Goal: Task Accomplishment & Management: Use online tool/utility

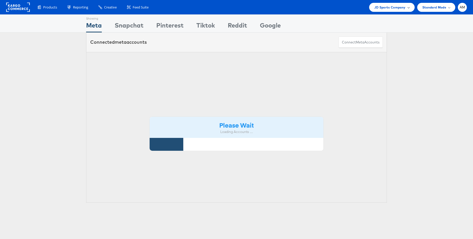
click at [390, 6] on span "JD Sports Company" at bounding box center [389, 7] width 31 height 5
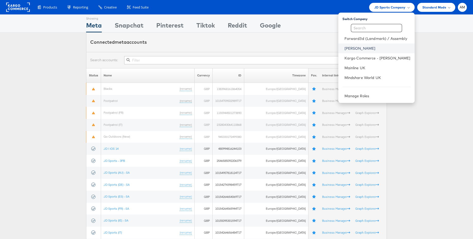
click at [359, 49] on link "[PERSON_NAME]" at bounding box center [377, 48] width 66 height 5
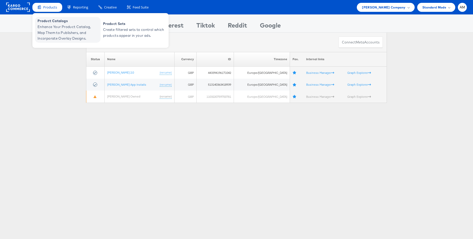
click at [57, 29] on span "Enhance Your Product Catalog, Map Them to Publishers, and Incorporate Overlay D…" at bounding box center [69, 32] width 62 height 17
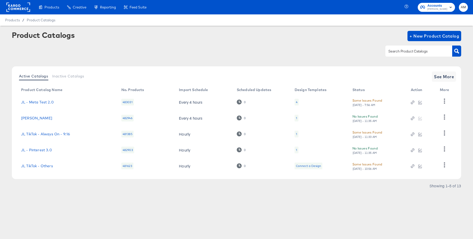
click at [398, 53] on input "text" at bounding box center [414, 51] width 55 height 6
type input "meta"
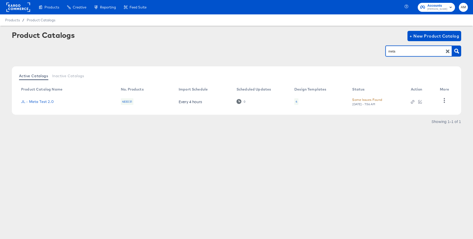
click at [448, 51] on icon "button" at bounding box center [448, 52] width 4 height 4
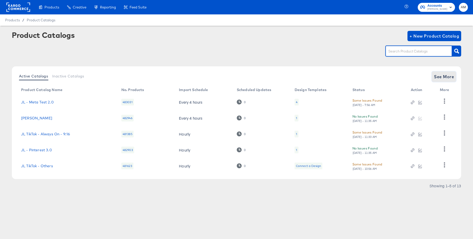
click at [440, 80] on button "See More" at bounding box center [444, 76] width 24 height 10
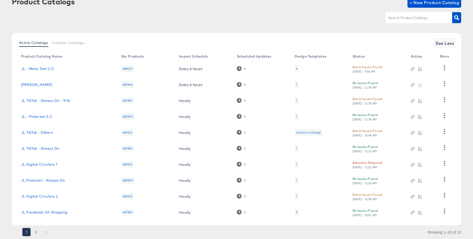
scroll to position [49, 0]
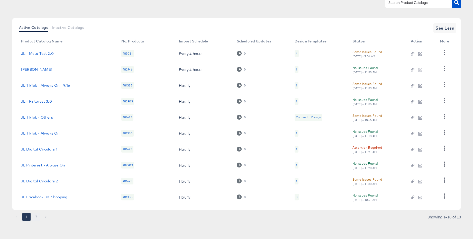
click at [36, 217] on button "2" at bounding box center [36, 217] width 8 height 8
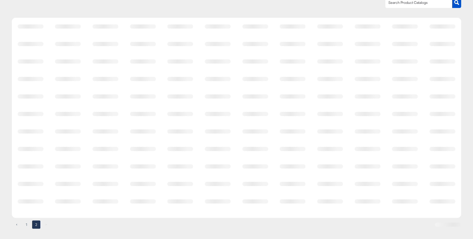
scroll to position [0, 0]
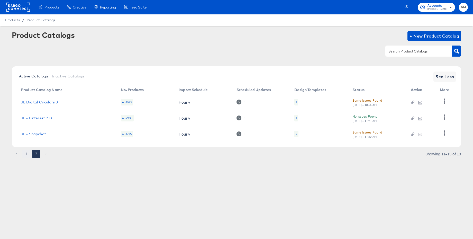
click at [27, 153] on button "1" at bounding box center [26, 154] width 8 height 8
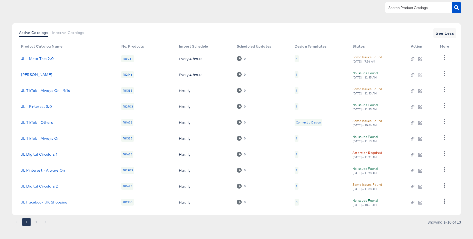
scroll to position [49, 0]
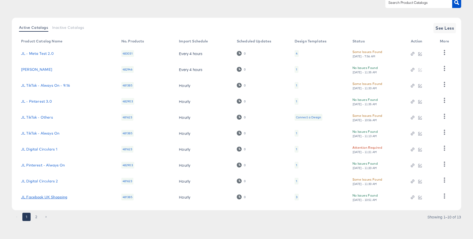
click at [50, 197] on link "JL Facebook UK Shopping" at bounding box center [44, 197] width 46 height 4
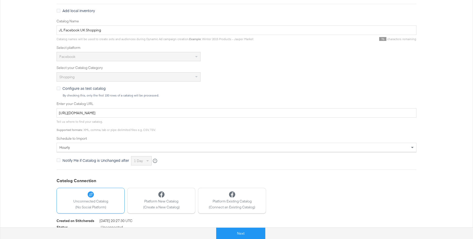
scroll to position [106, 0]
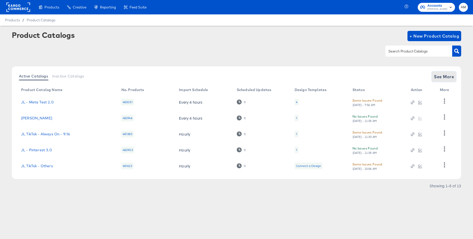
click at [441, 78] on span "See More" at bounding box center [444, 76] width 20 height 7
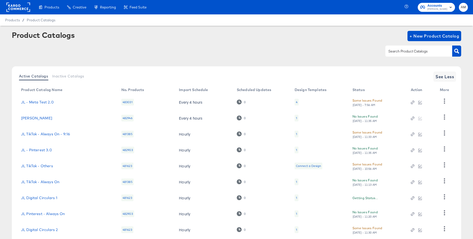
scroll to position [49, 0]
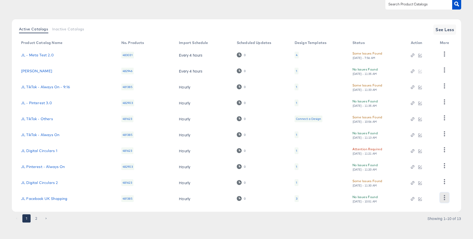
click at [446, 198] on icon "button" at bounding box center [444, 197] width 5 height 5
click at [420, 172] on div "HUD Checks (Internal)" at bounding box center [423, 172] width 51 height 8
drag, startPoint x: 52, startPoint y: 198, endPoint x: 149, endPoint y: 179, distance: 98.8
click at [52, 198] on link "JL Facebook UK Shopping" at bounding box center [44, 199] width 46 height 4
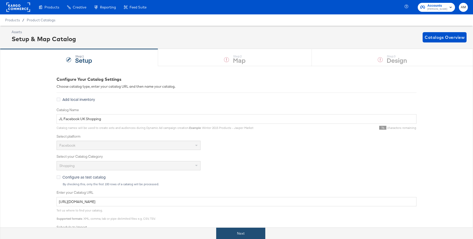
click at [232, 234] on button "Next" at bounding box center [240, 233] width 49 height 12
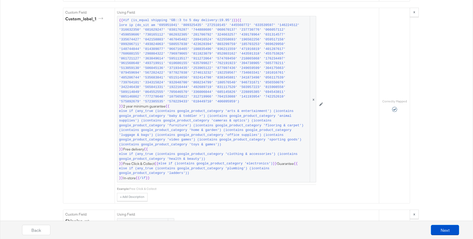
scroll to position [694, 0]
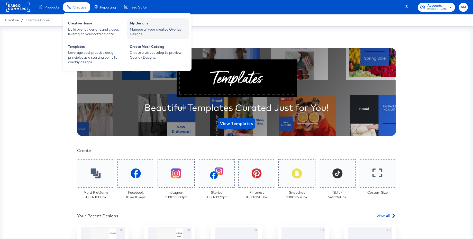
click at [147, 28] on div "Manage all your created Overlay Designs." at bounding box center [158, 32] width 57 height 10
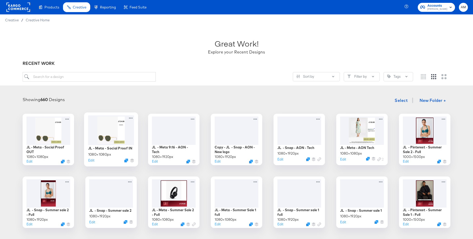
click at [118, 127] on div at bounding box center [111, 130] width 46 height 30
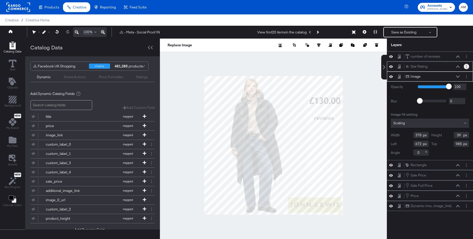
click at [468, 66] on button "Layer Options" at bounding box center [466, 66] width 5 height 5
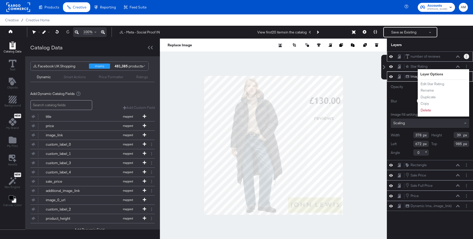
click at [467, 57] on button "Layer Options" at bounding box center [466, 56] width 5 height 5
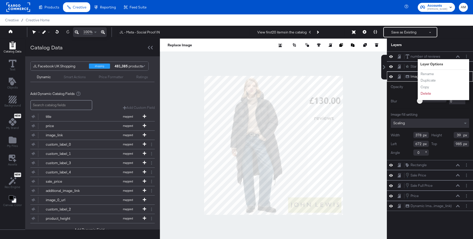
click at [444, 148] on div "Width 378 Height 39 Left 672 Top 985 Angle 0" at bounding box center [430, 144] width 78 height 24
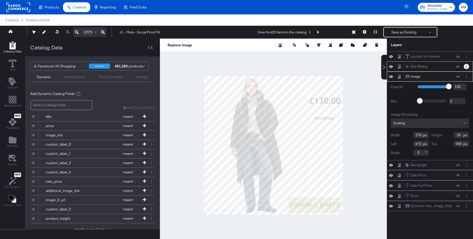
click at [469, 65] on button "Layer Options" at bounding box center [466, 66] width 5 height 5
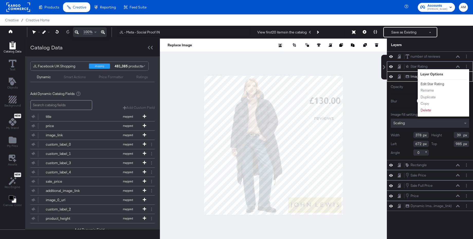
click at [443, 85] on button "Edit Star Rating" at bounding box center [432, 83] width 24 height 5
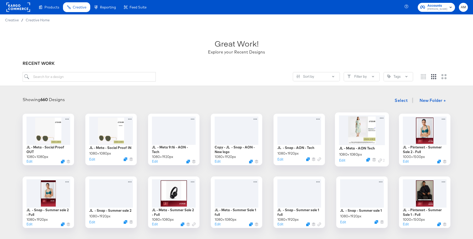
click at [359, 134] on div at bounding box center [362, 130] width 46 height 30
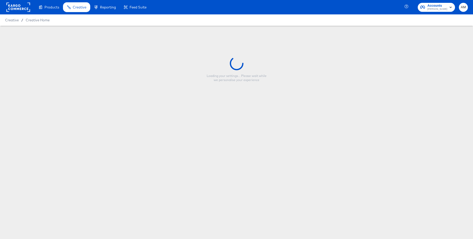
type input "JL - Meta - AON Tech"
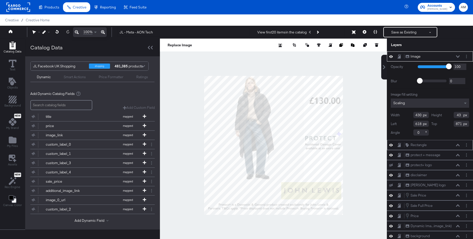
scroll to position [13, 0]
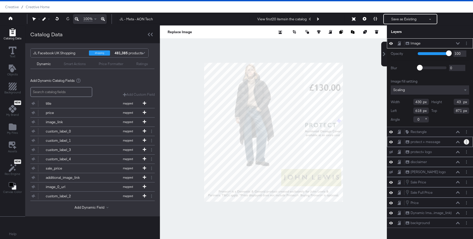
click at [466, 142] on icon "Layer Options" at bounding box center [466, 141] width 1 height 3
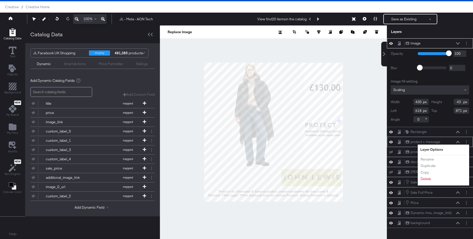
click at [457, 141] on icon at bounding box center [458, 142] width 4 height 2
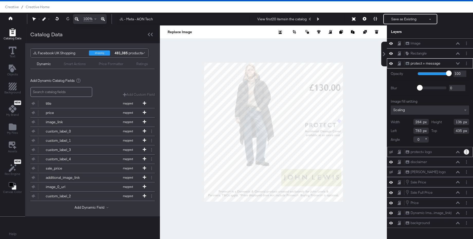
click at [465, 151] on button "Layer Options" at bounding box center [466, 151] width 5 height 5
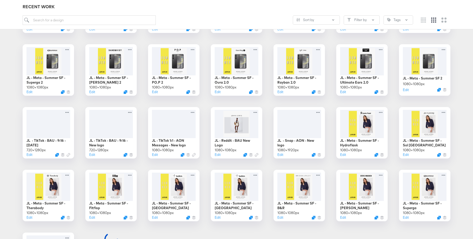
scroll to position [321, 0]
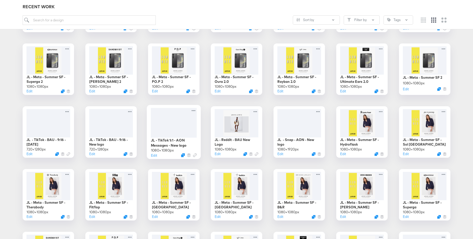
click at [179, 113] on div at bounding box center [174, 123] width 46 height 30
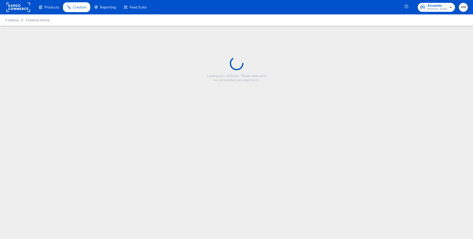
type input "JL - TikTok 1:1 - AON Messages - New logo"
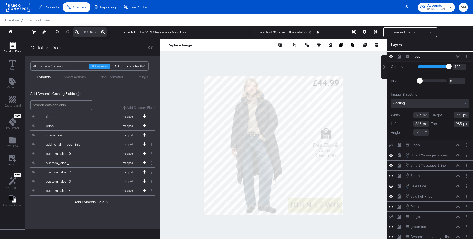
click at [458, 57] on icon at bounding box center [458, 56] width 4 height 3
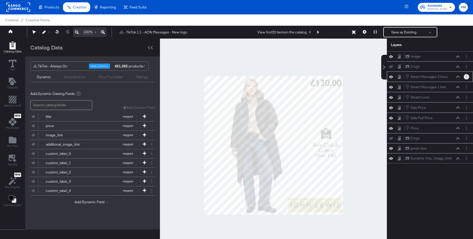
click at [465, 77] on button "Layer Options" at bounding box center [466, 76] width 5 height 5
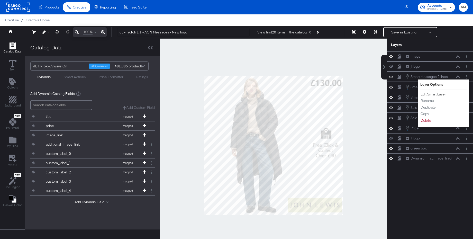
click at [443, 94] on button "Edit Smart Layer" at bounding box center [433, 94] width 26 height 5
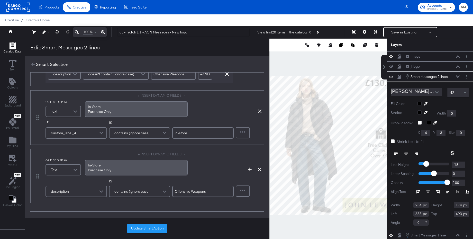
scroll to position [135, 0]
